Goal: Task Accomplishment & Management: Complete application form

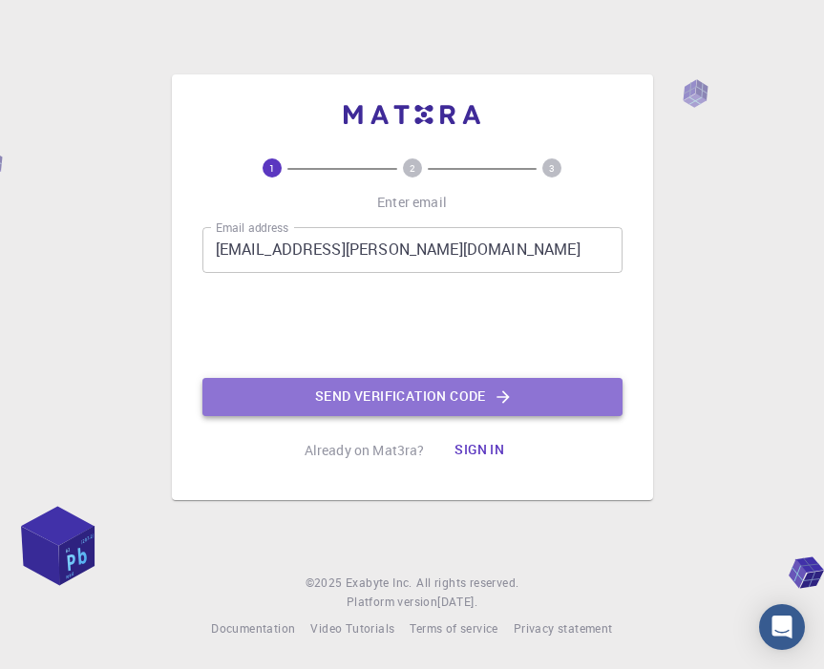
click at [313, 379] on button "Send verification code" at bounding box center [412, 397] width 420 height 38
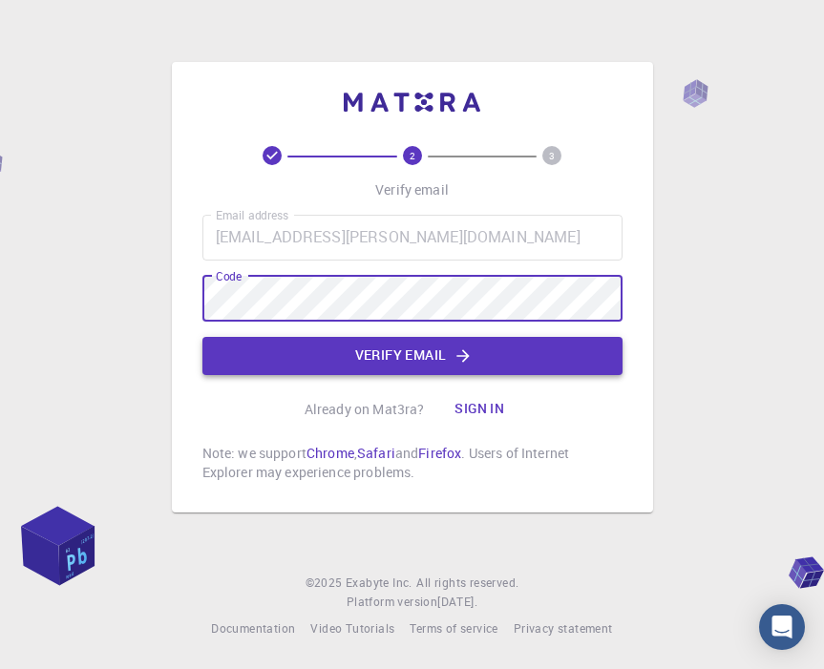
click at [381, 363] on button "Verify email" at bounding box center [412, 356] width 420 height 38
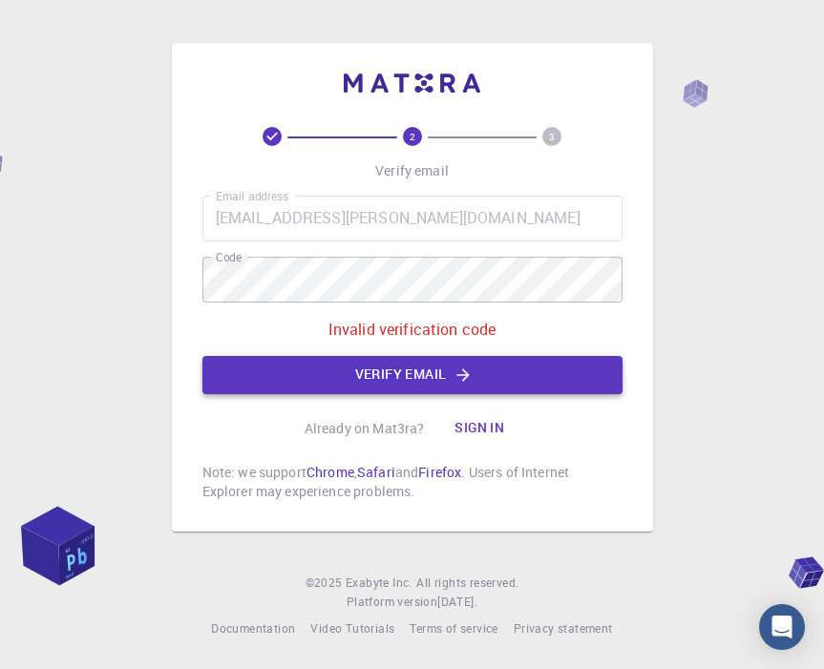
click at [366, 371] on button "Verify email" at bounding box center [412, 375] width 420 height 38
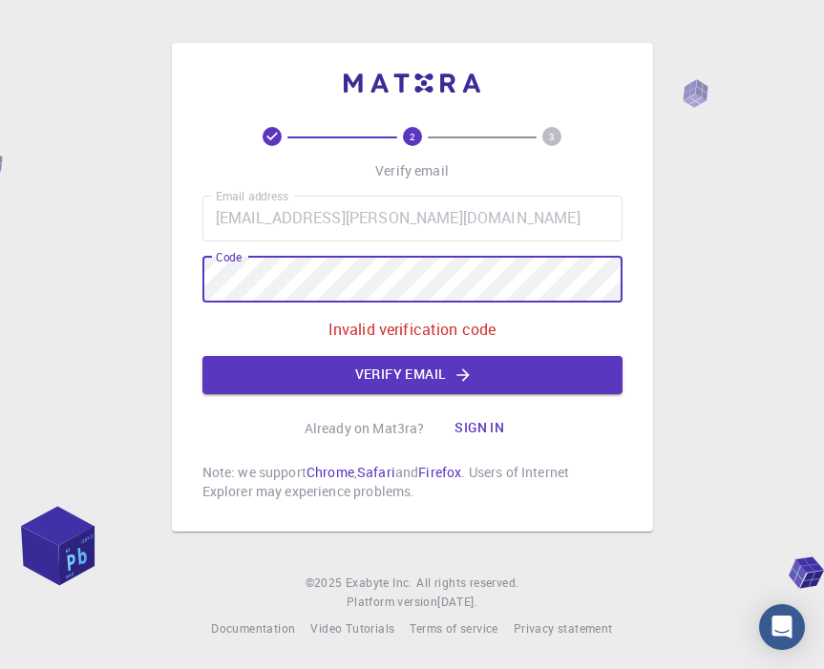
click at [175, 272] on div "2 3 Verify email Email address [EMAIL_ADDRESS][PERSON_NAME][DOMAIN_NAME] Email …" at bounding box center [412, 287] width 481 height 489
click at [417, 367] on button "Verify email" at bounding box center [412, 375] width 420 height 38
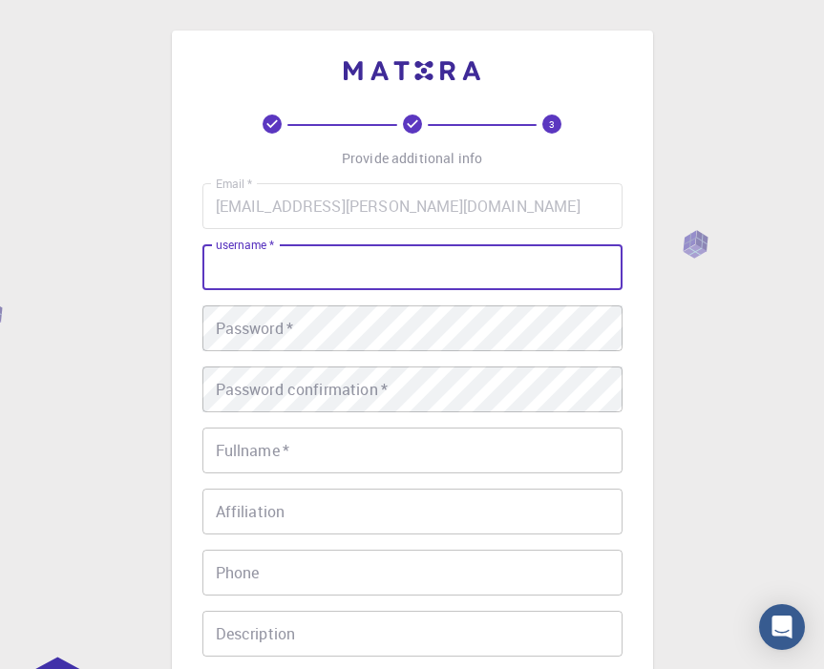
click at [256, 265] on input "username   *" at bounding box center [412, 267] width 420 height 46
type input "electra"
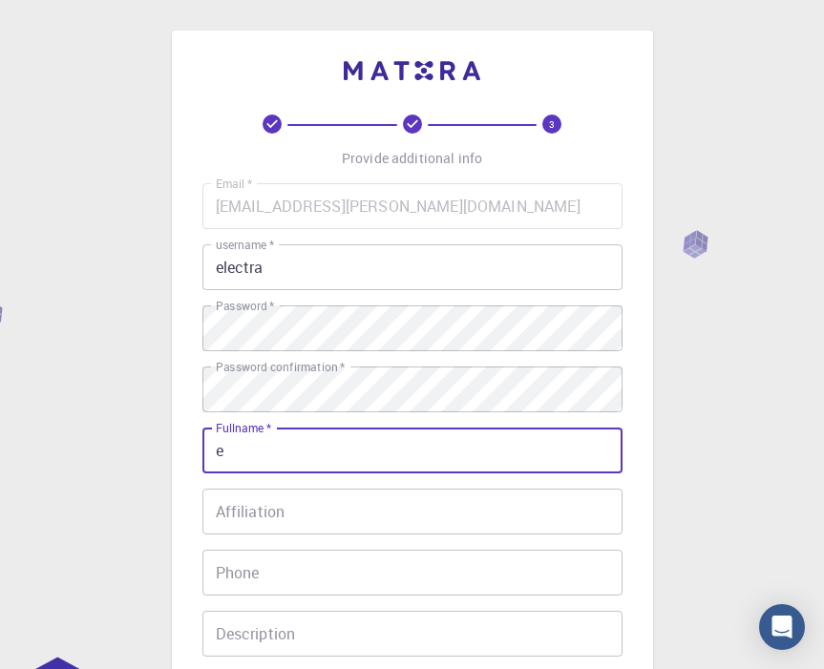
type input "Electra Michailidou"
type input "6987473912"
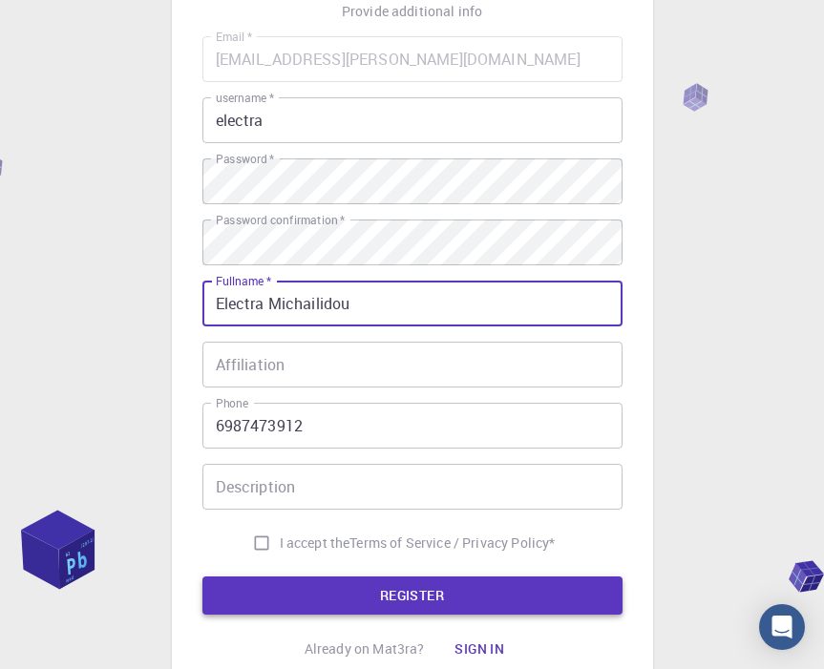
click at [268, 593] on button "REGISTER" at bounding box center [412, 595] width 420 height 38
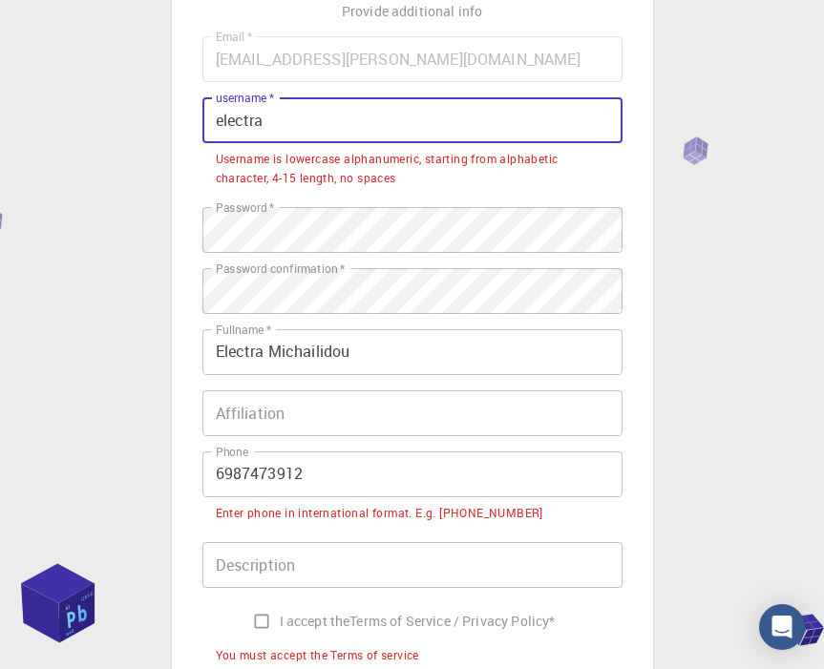
click at [304, 133] on input "electra" at bounding box center [412, 120] width 420 height 46
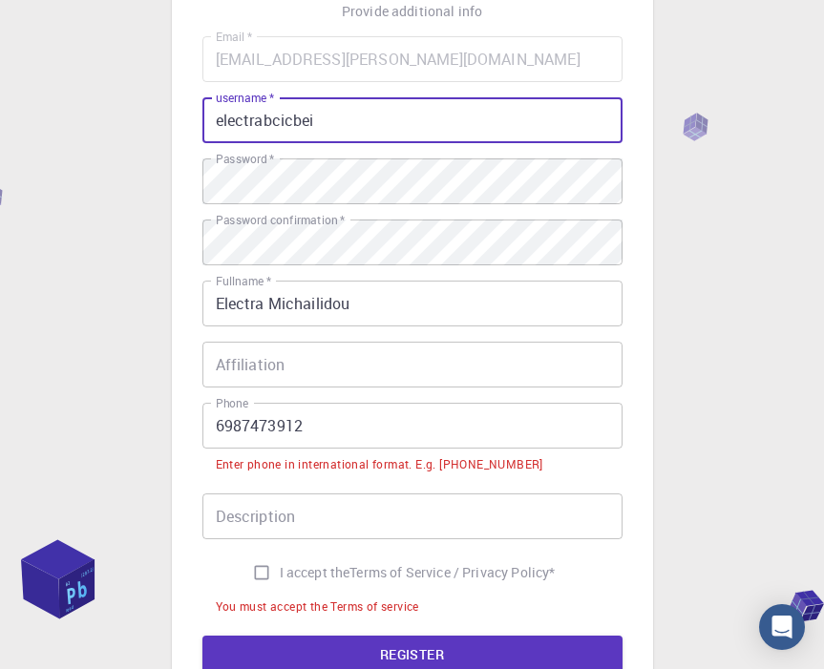
type input "electrabcicbei"
click at [299, 523] on input "Description" at bounding box center [412, 516] width 420 height 46
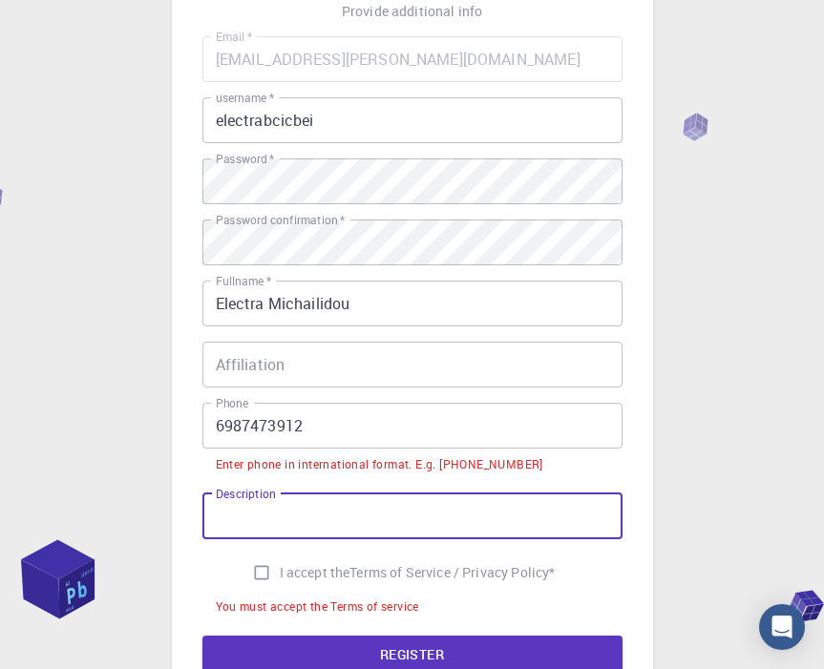
click at [214, 428] on input "6987473912" at bounding box center [412, 426] width 420 height 46
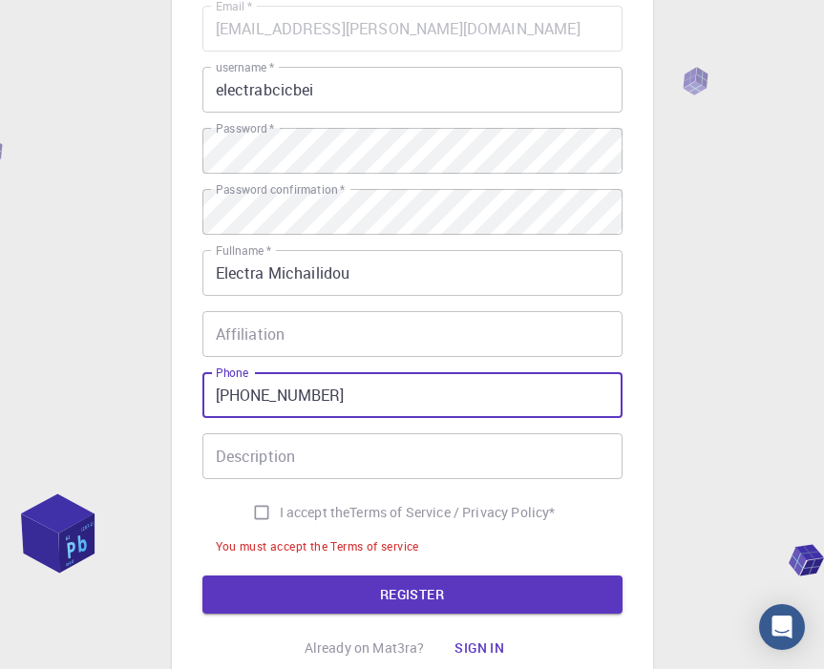
scroll to position [177, 0]
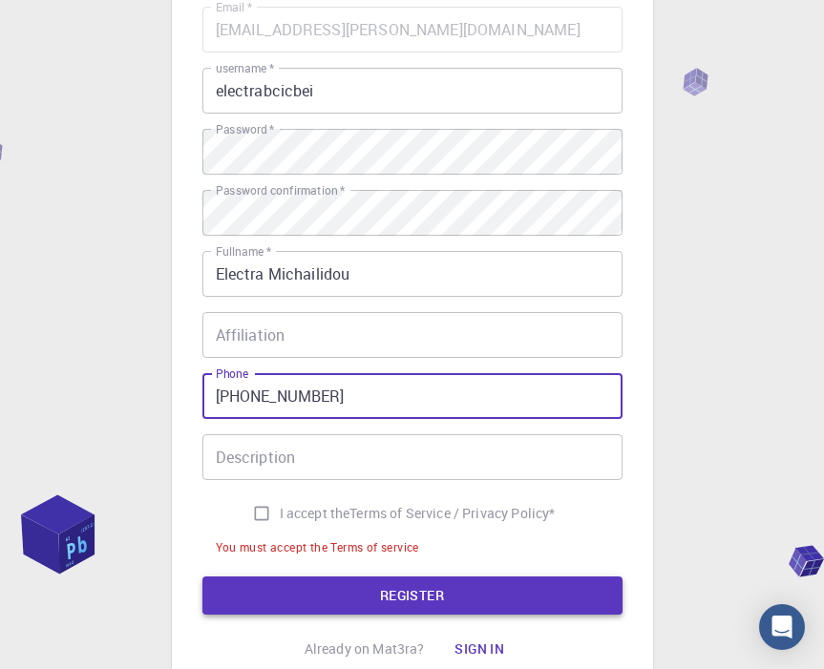
click at [289, 587] on button "REGISTER" at bounding box center [412, 595] width 420 height 38
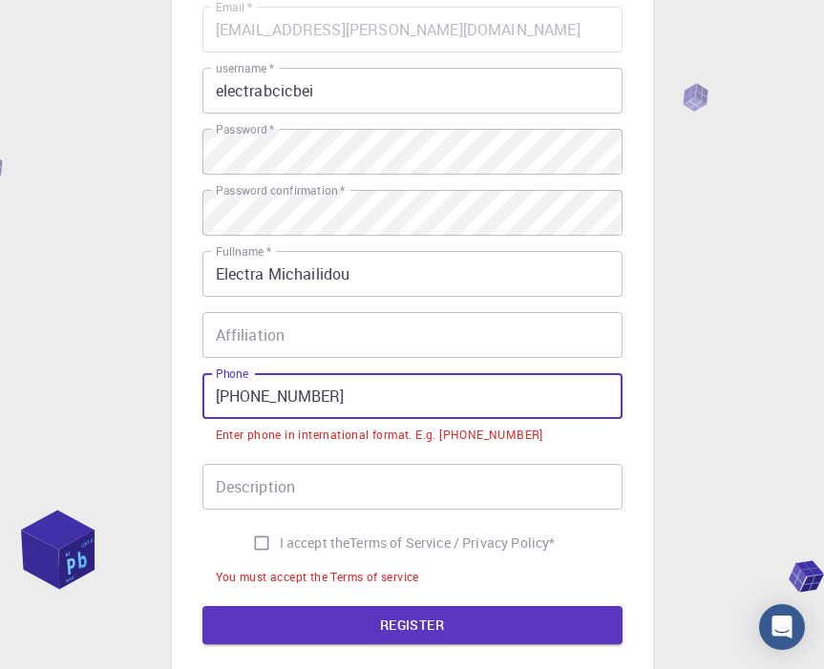
click at [244, 397] on input "[PHONE_NUMBER]" at bounding box center [412, 396] width 420 height 46
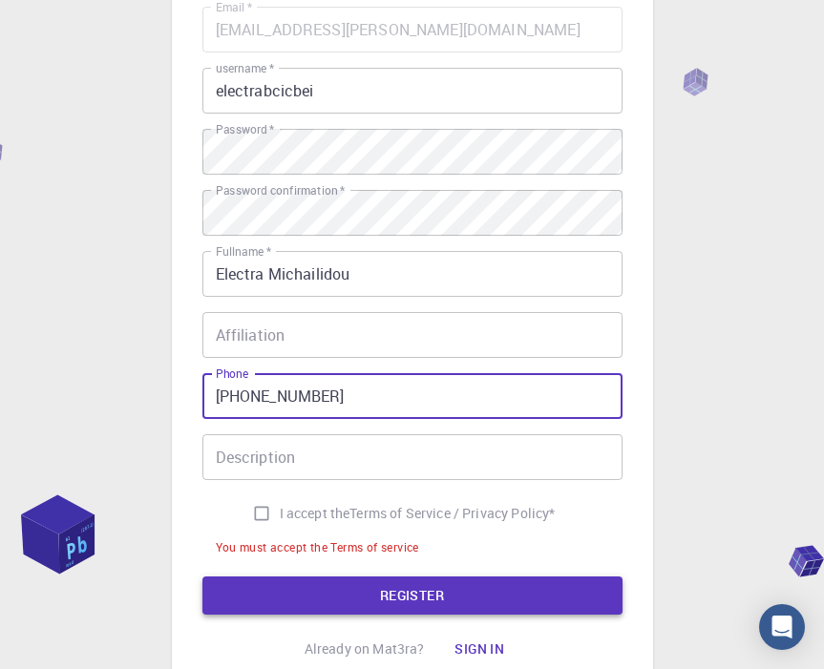
type input "[PHONE_NUMBER]"
click at [340, 595] on button "REGISTER" at bounding box center [412, 595] width 420 height 38
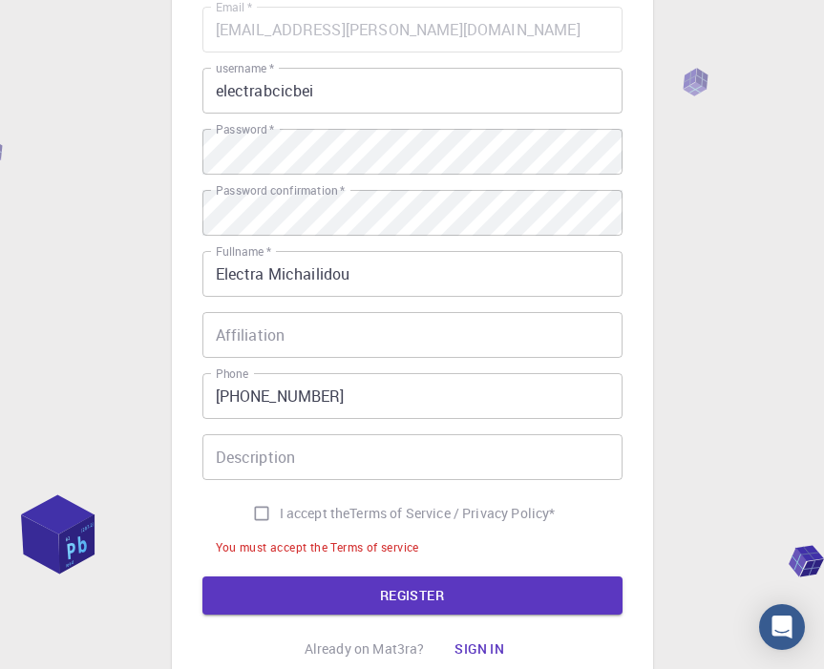
click at [252, 511] on input "I accept the Terms of Service / Privacy Policy *" at bounding box center [261, 513] width 36 height 36
checkbox input "true"
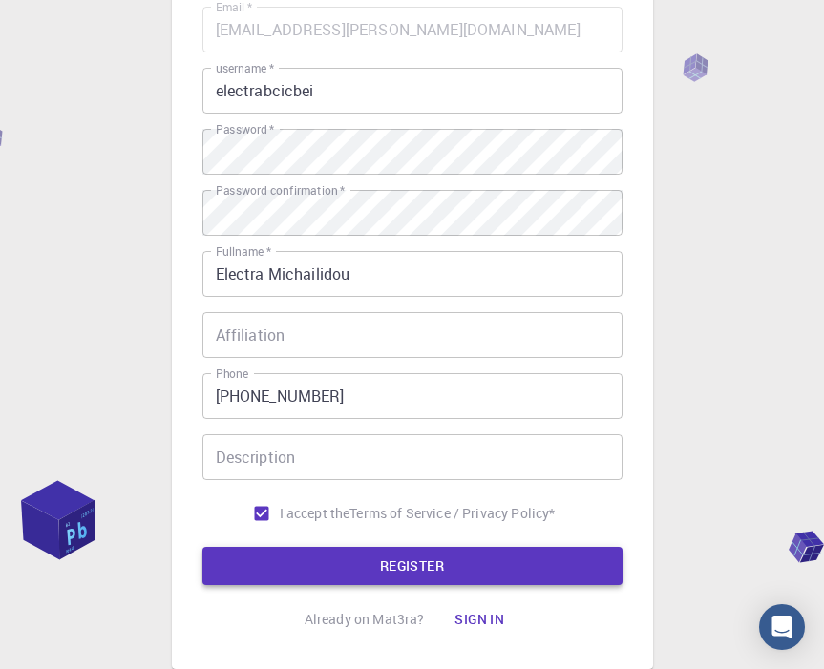
click at [298, 571] on button "REGISTER" at bounding box center [412, 566] width 420 height 38
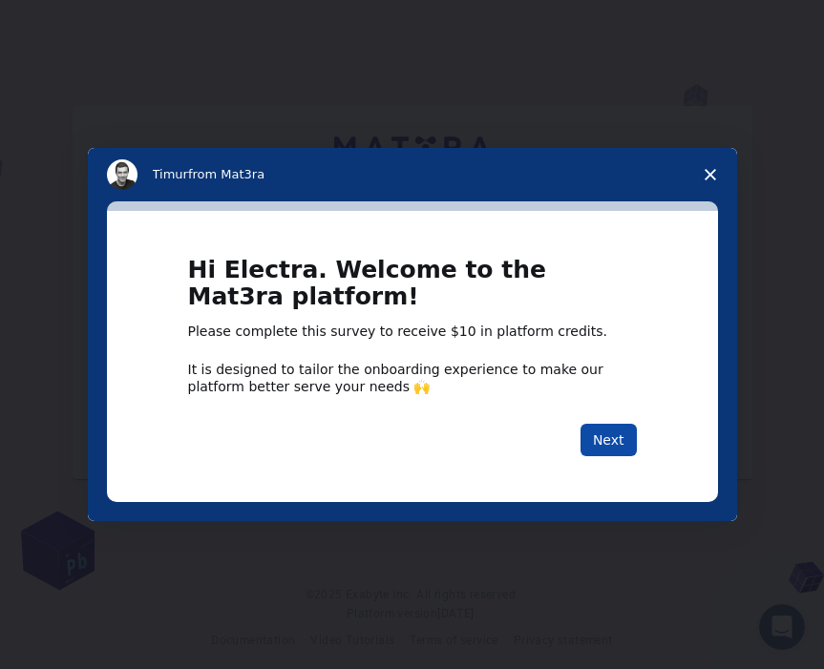
click at [611, 444] on button "Next" at bounding box center [608, 440] width 56 height 32
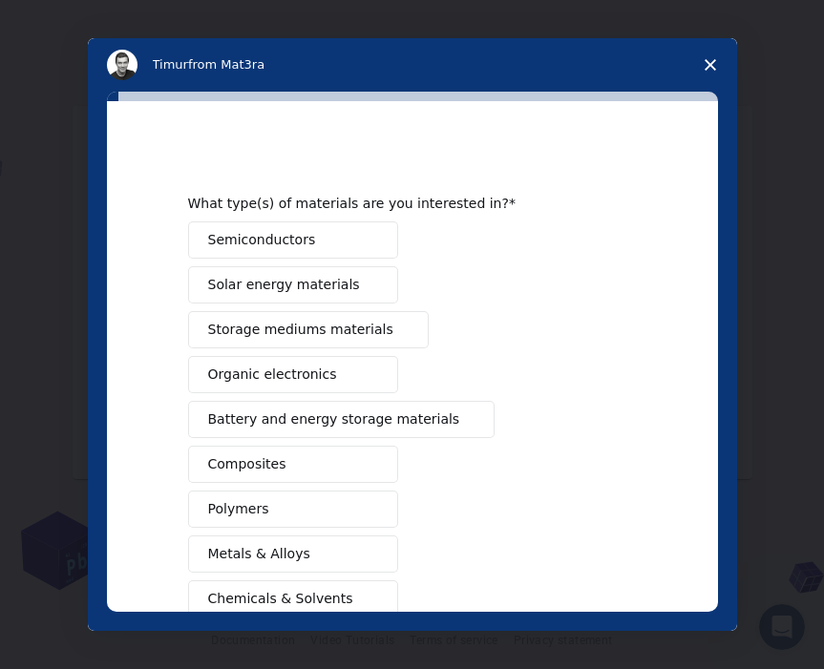
click at [709, 63] on icon "Close survey" at bounding box center [709, 64] width 11 height 11
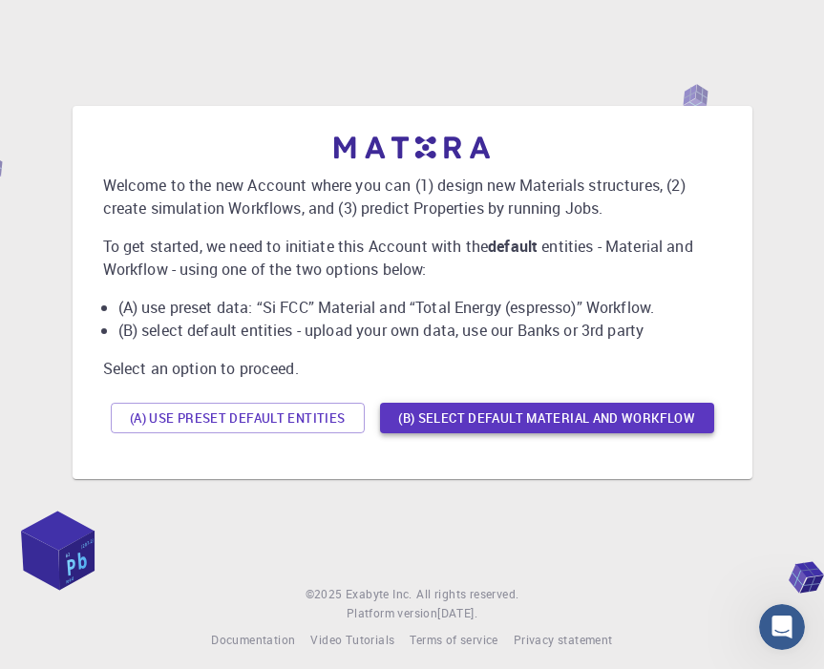
click at [515, 413] on button "(B) Select default material and workflow" at bounding box center [547, 418] width 334 height 31
